Goal: Task Accomplishment & Management: Use online tool/utility

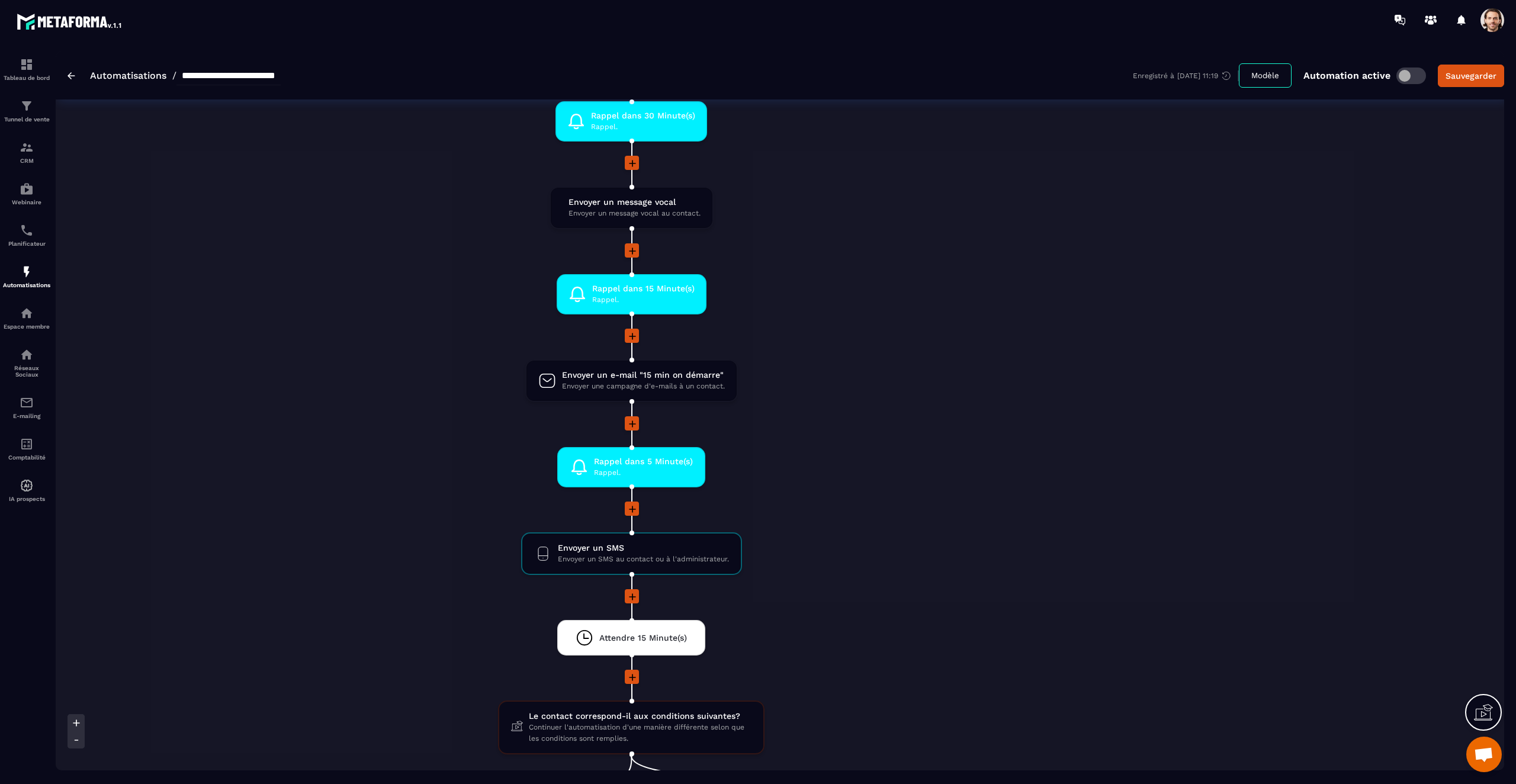
scroll to position [927, 0]
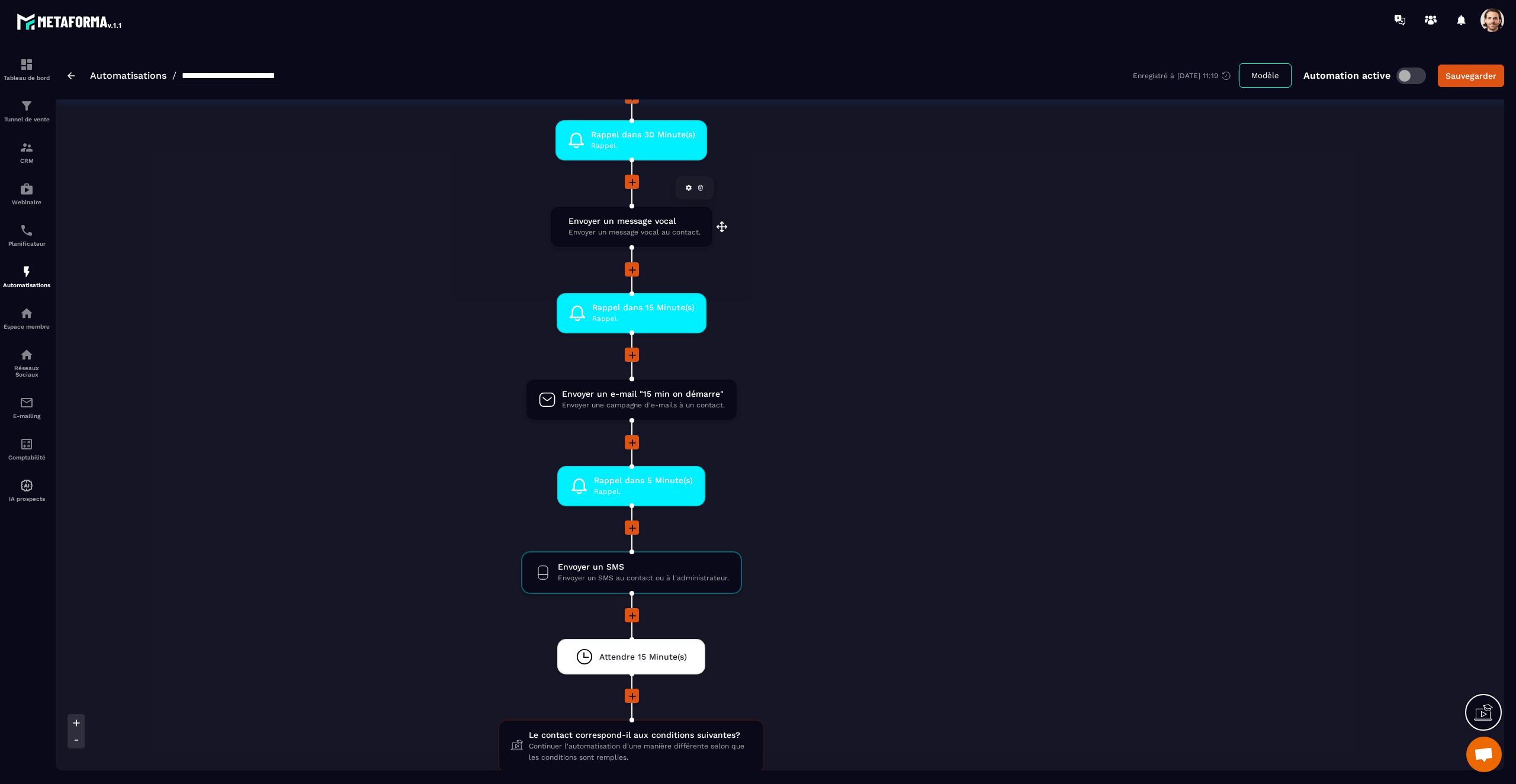
click at [619, 224] on span "Envoyer un message vocal" at bounding box center [634, 221] width 132 height 11
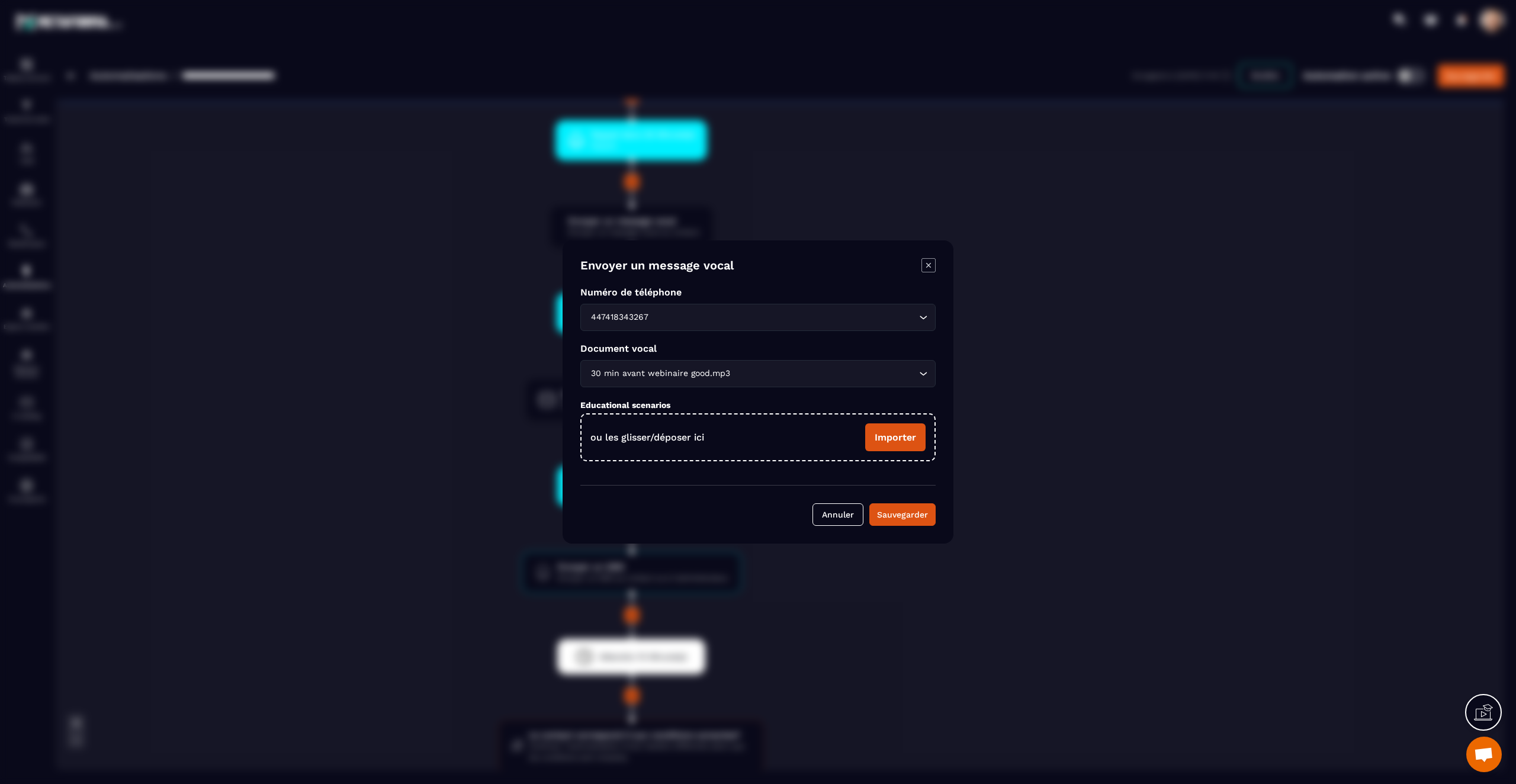
click at [928, 268] on icon "Modal window" at bounding box center [928, 265] width 14 height 14
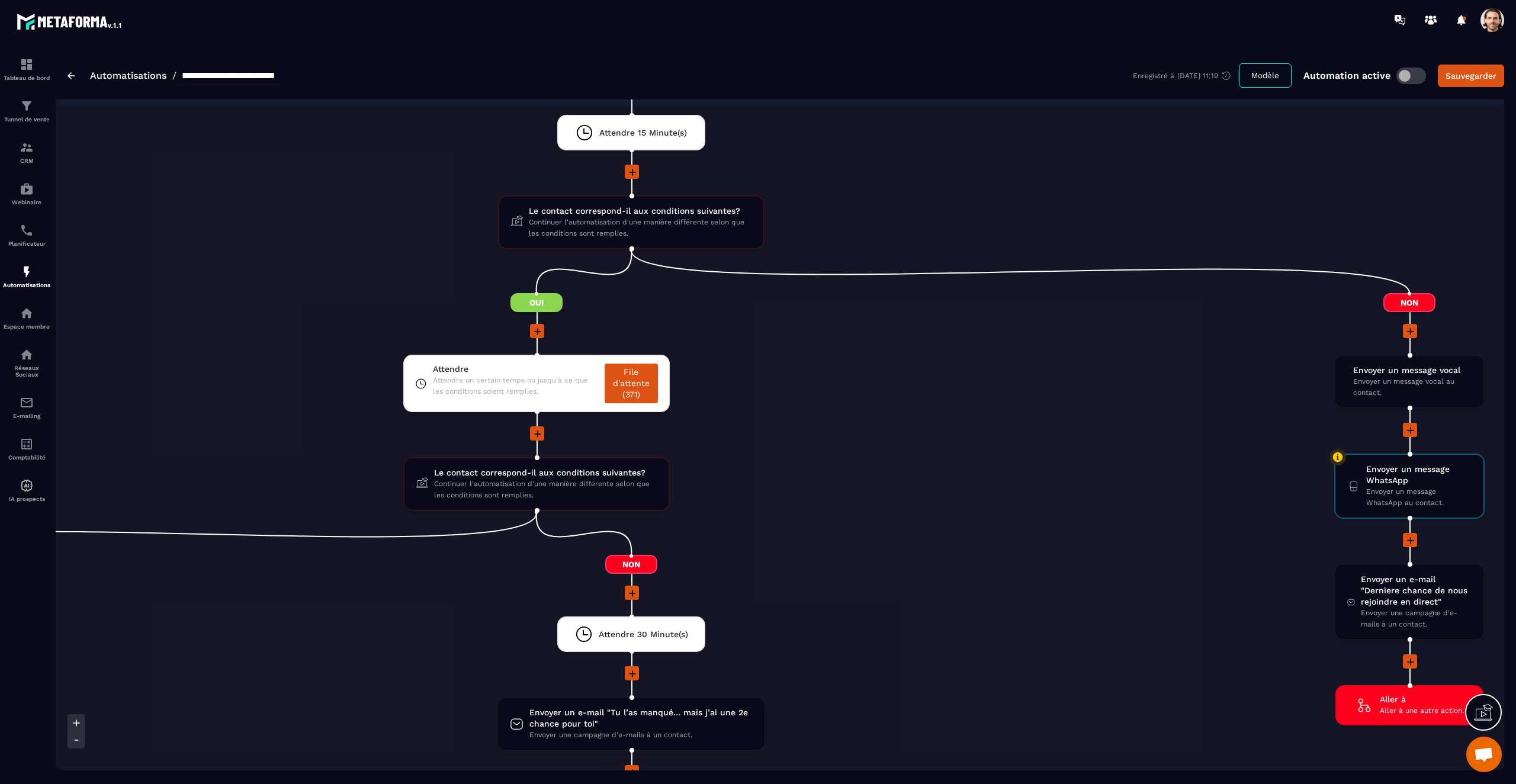
scroll to position [1459, 0]
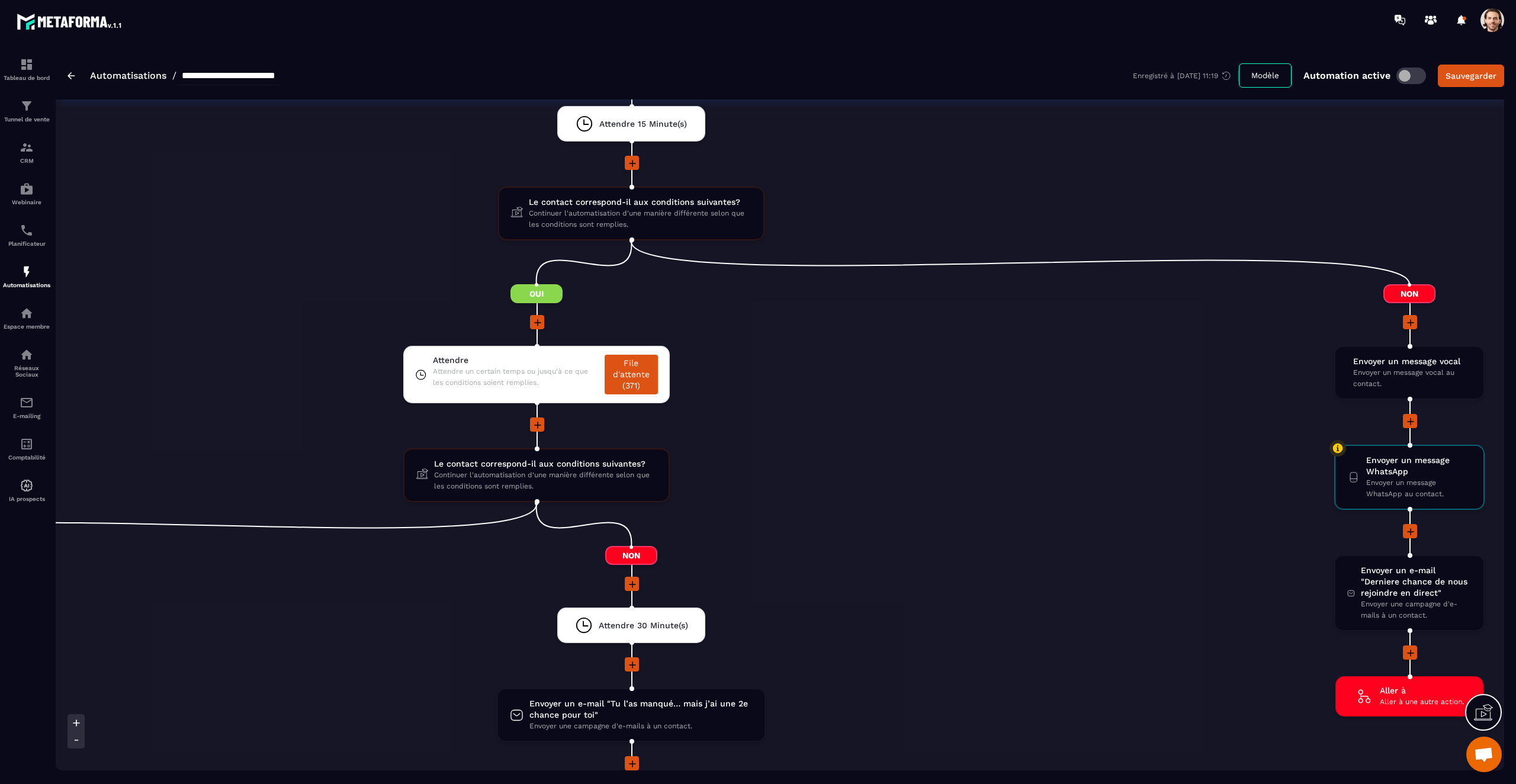
click at [990, 420] on div at bounding box center [536, 425] width 1517 height 16
